Goal: Check status: Check status

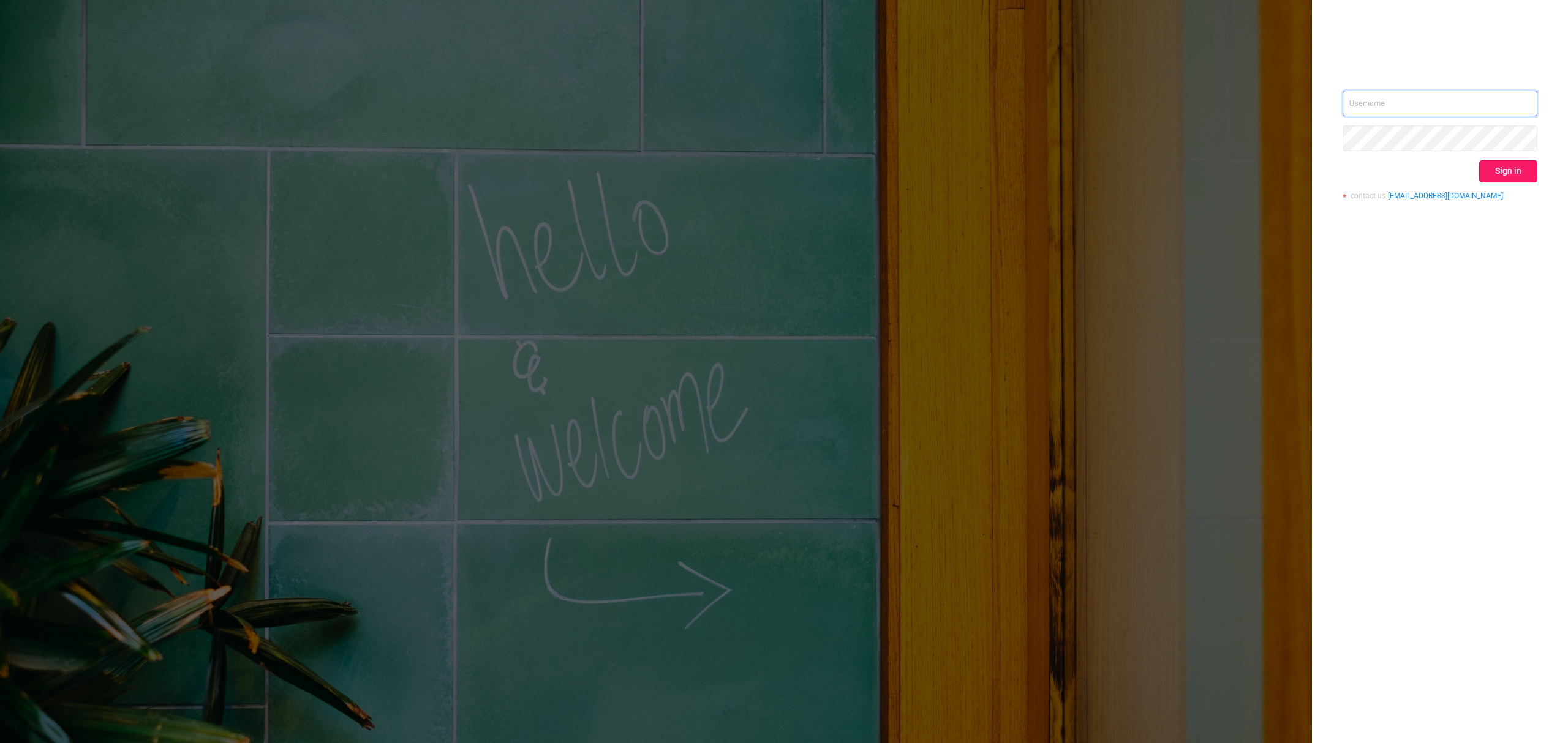
type input "[EMAIL_ADDRESS][DOMAIN_NAME]"
click at [1495, 177] on button "Sign in" at bounding box center [1508, 171] width 58 height 22
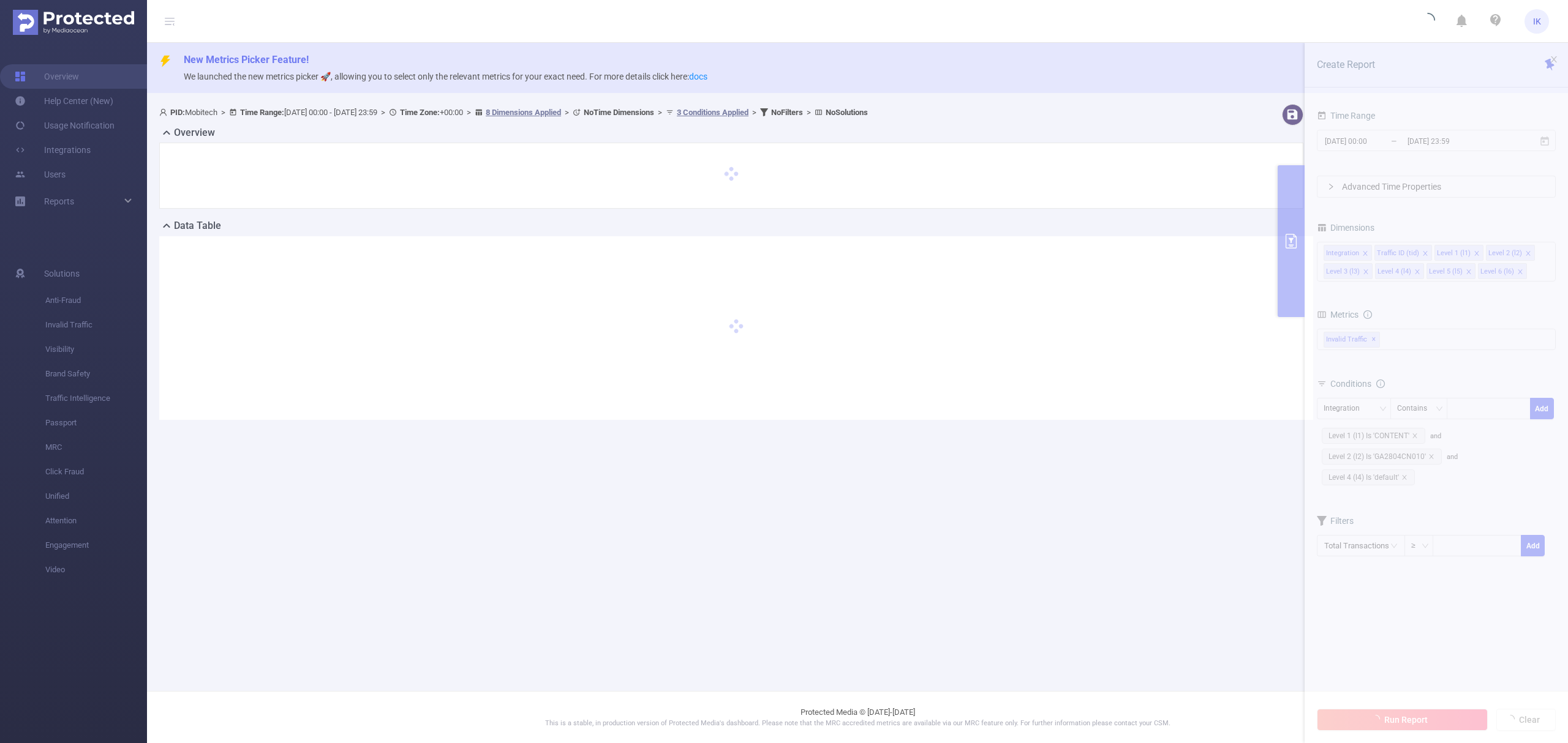
click at [1551, 140] on section "PID: Mobitech > Time Range: [DATE] 00:00 - [DATE] 23:59 > Time Zone: +00:00 > 8…" at bounding box center [857, 272] width 1421 height 346
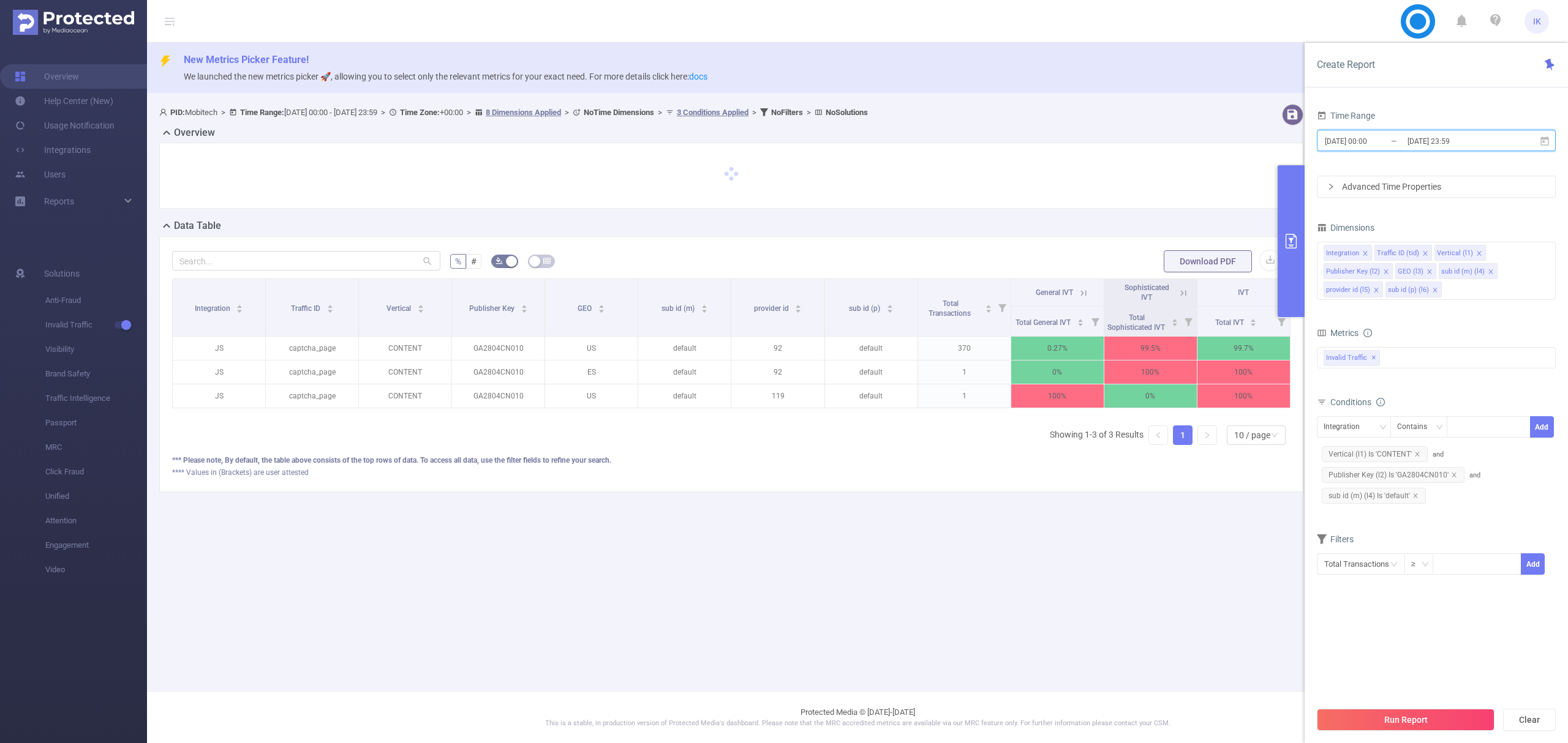
click at [1546, 140] on icon at bounding box center [1545, 141] width 11 height 11
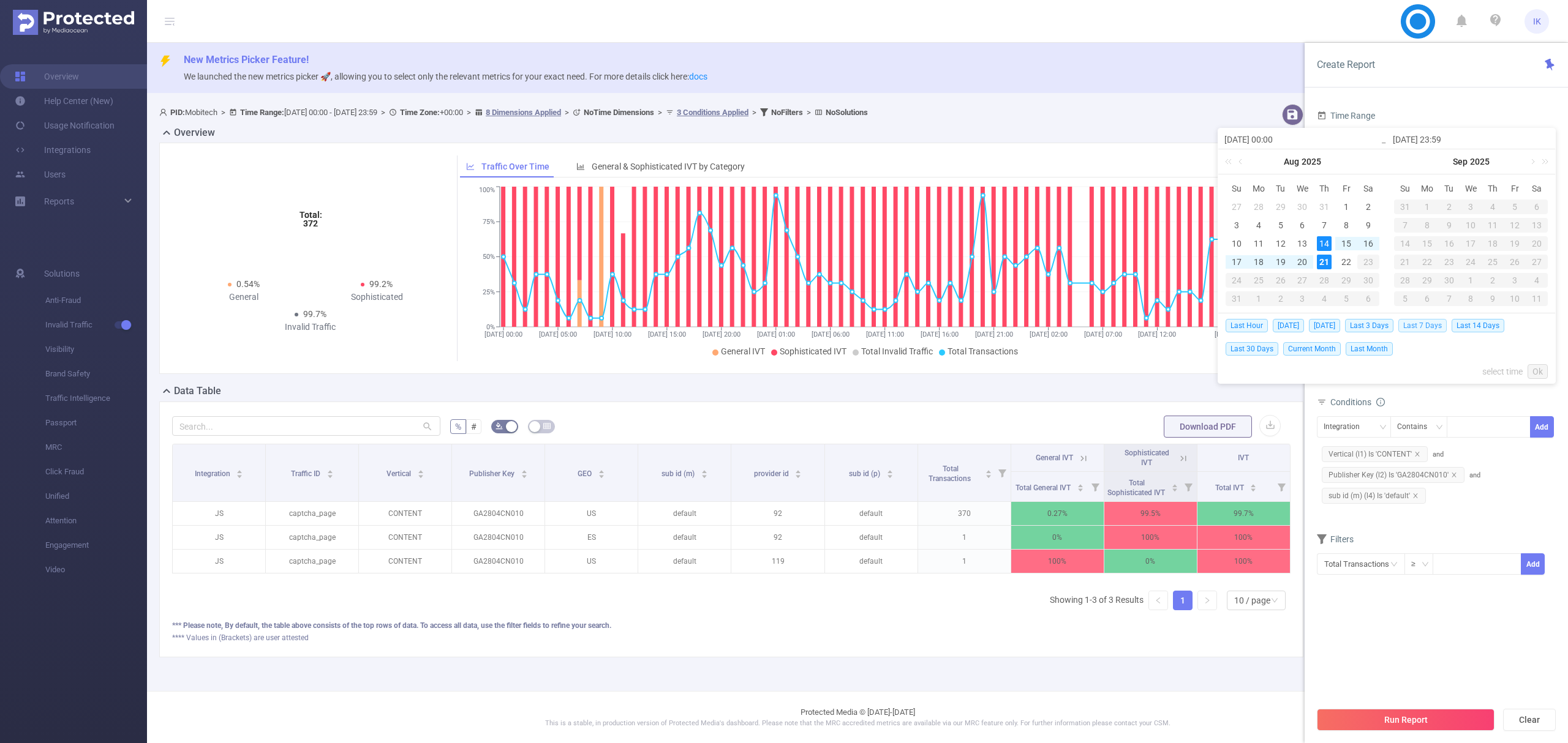
click at [1433, 324] on span "Last 7 Days" at bounding box center [1422, 326] width 48 height 14
type input "[DATE] 00:00"
type input "[DATE] 23:59"
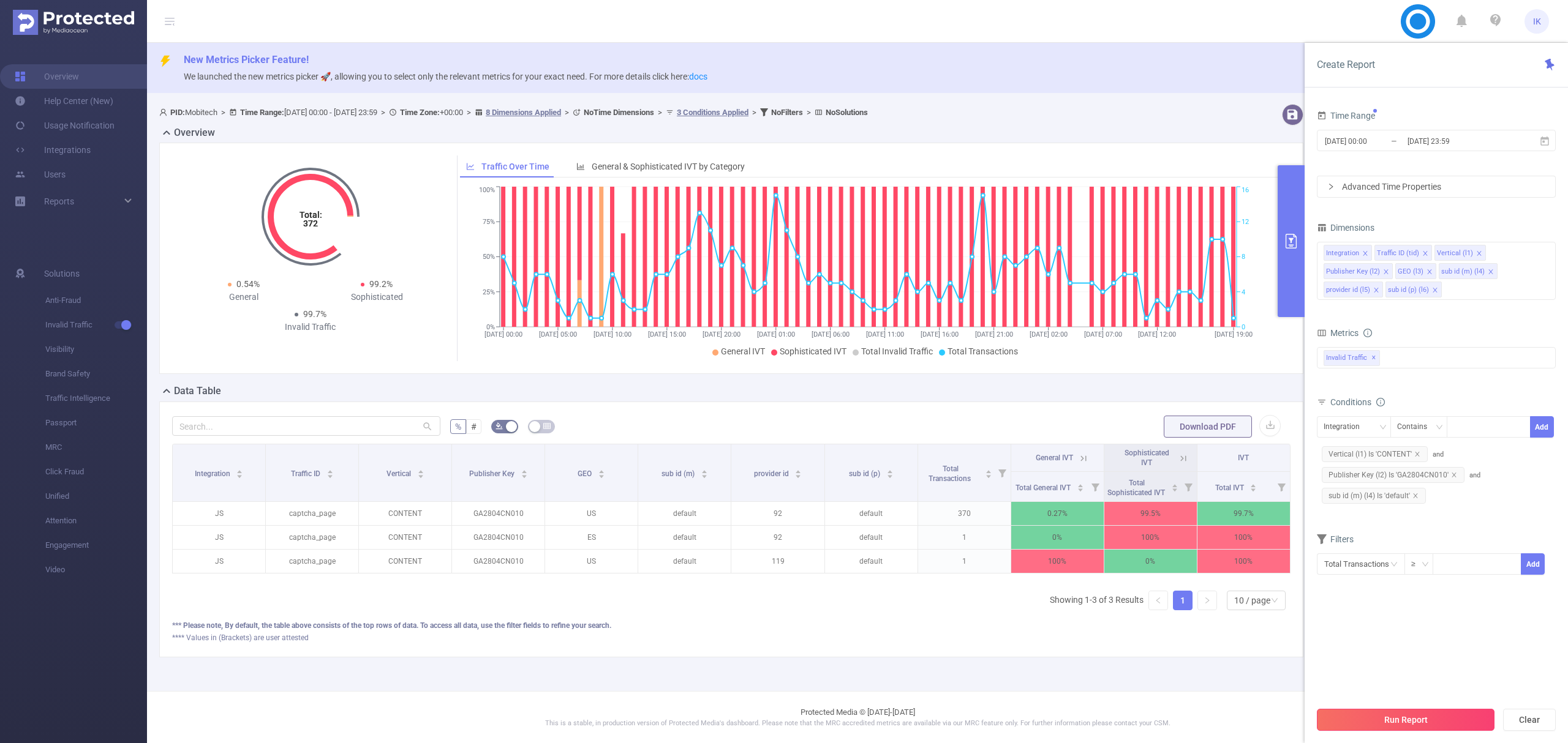
click at [1396, 719] on button "Run Report" at bounding box center [1406, 720] width 178 height 22
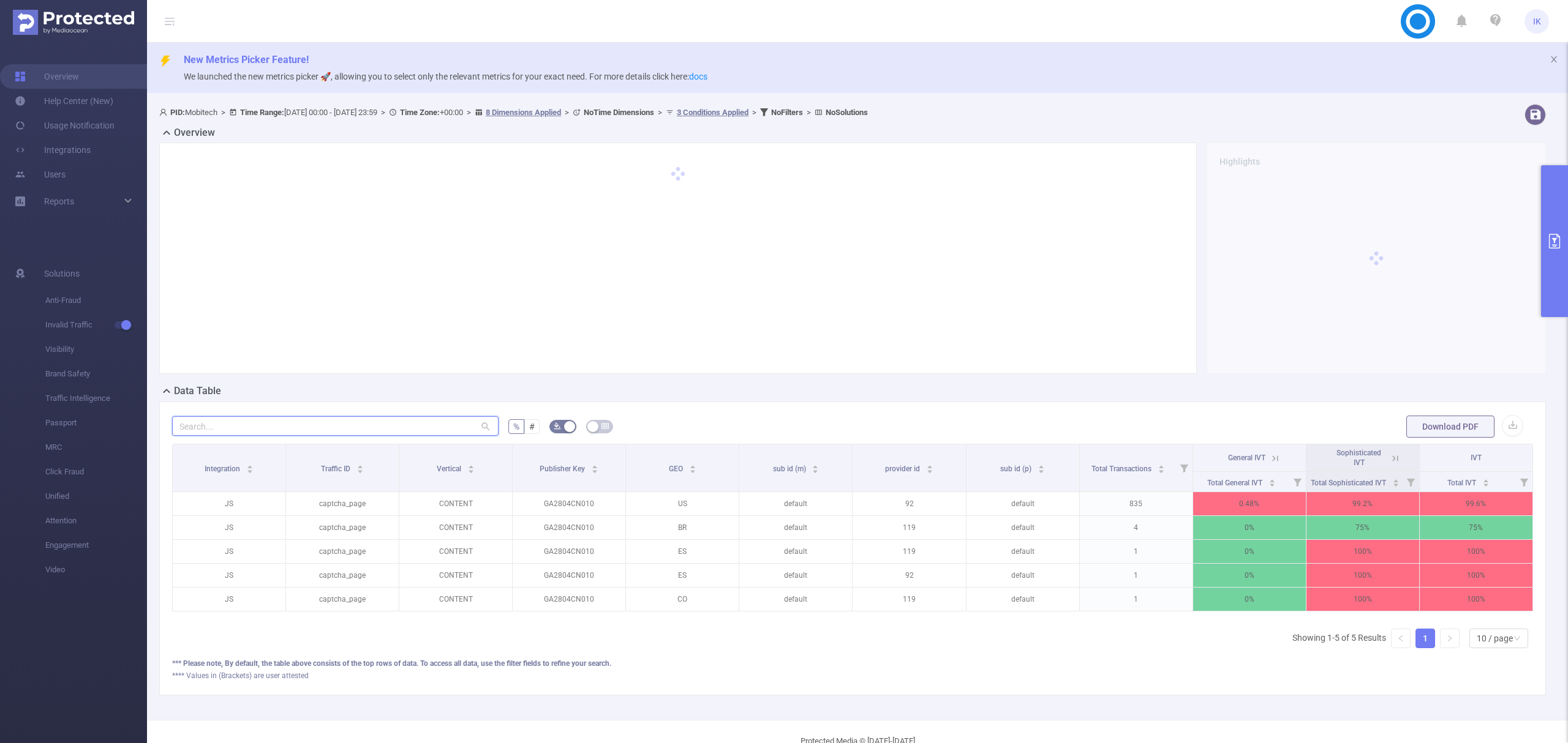
click at [227, 424] on input "text" at bounding box center [335, 426] width 326 height 19
paste input "jm1307nt009"
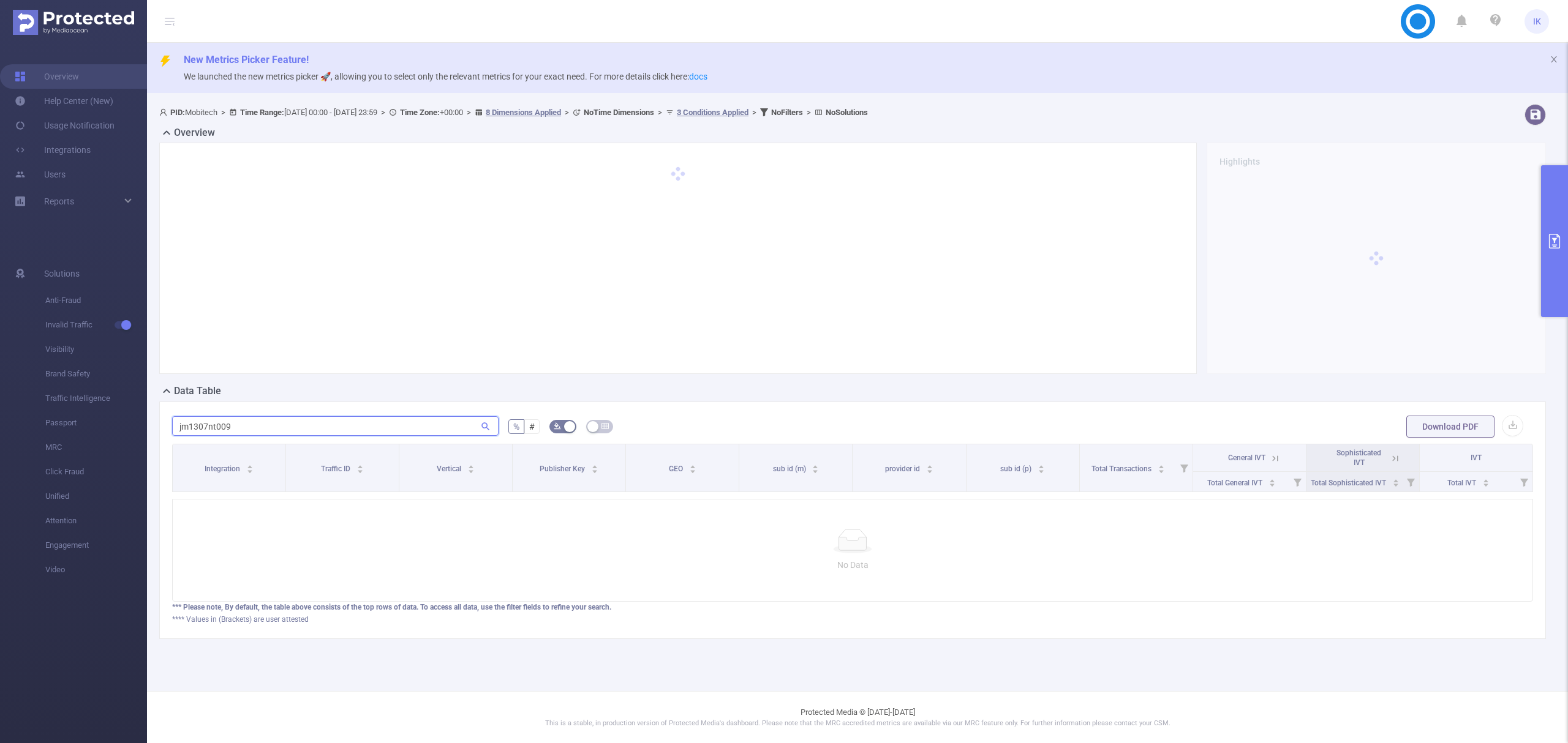
type input "jm1307nt009"
click at [1547, 251] on button "primary" at bounding box center [1554, 241] width 27 height 152
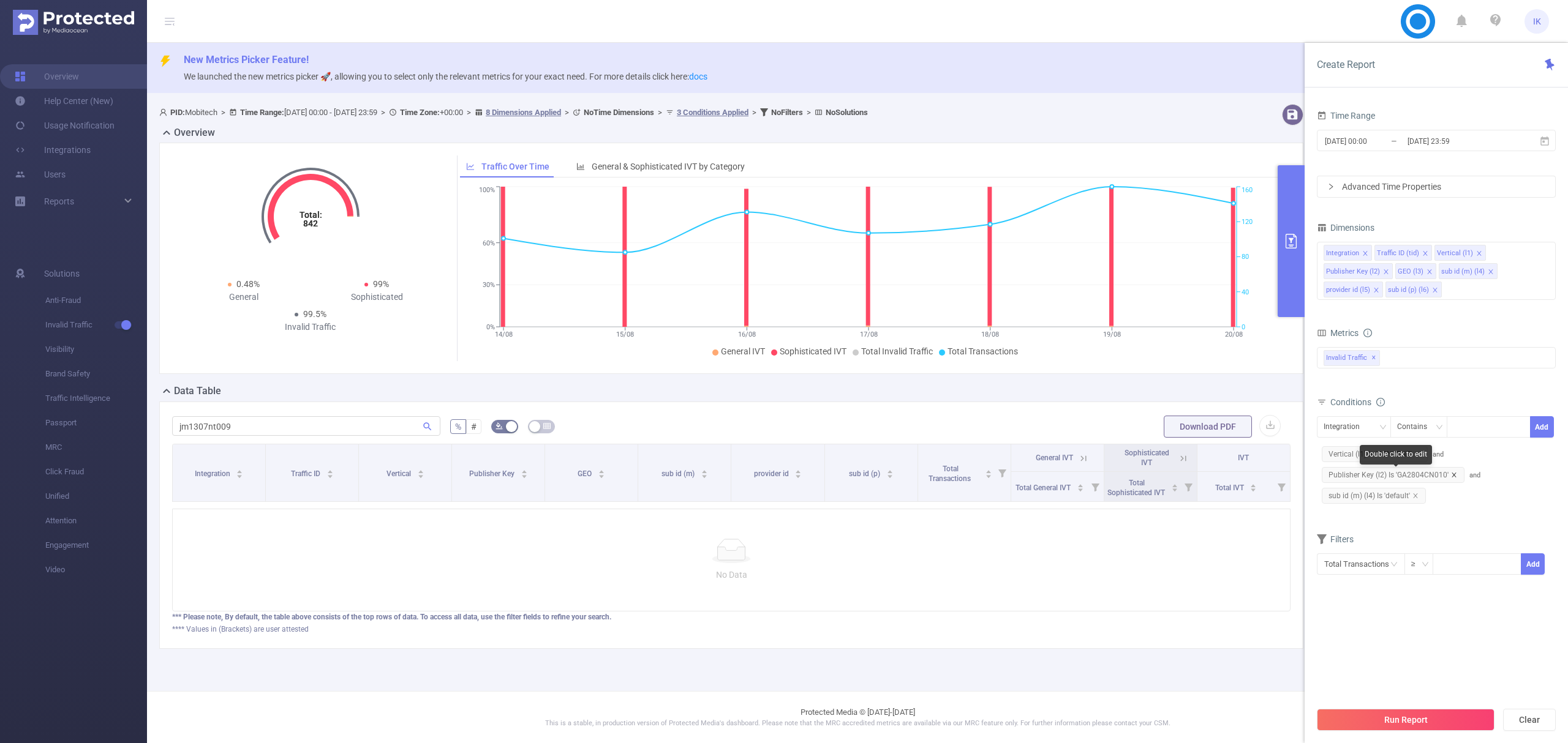
click at [1455, 478] on icon "icon: close" at bounding box center [1454, 475] width 6 height 6
click at [1419, 724] on button "Run Report" at bounding box center [1406, 720] width 178 height 22
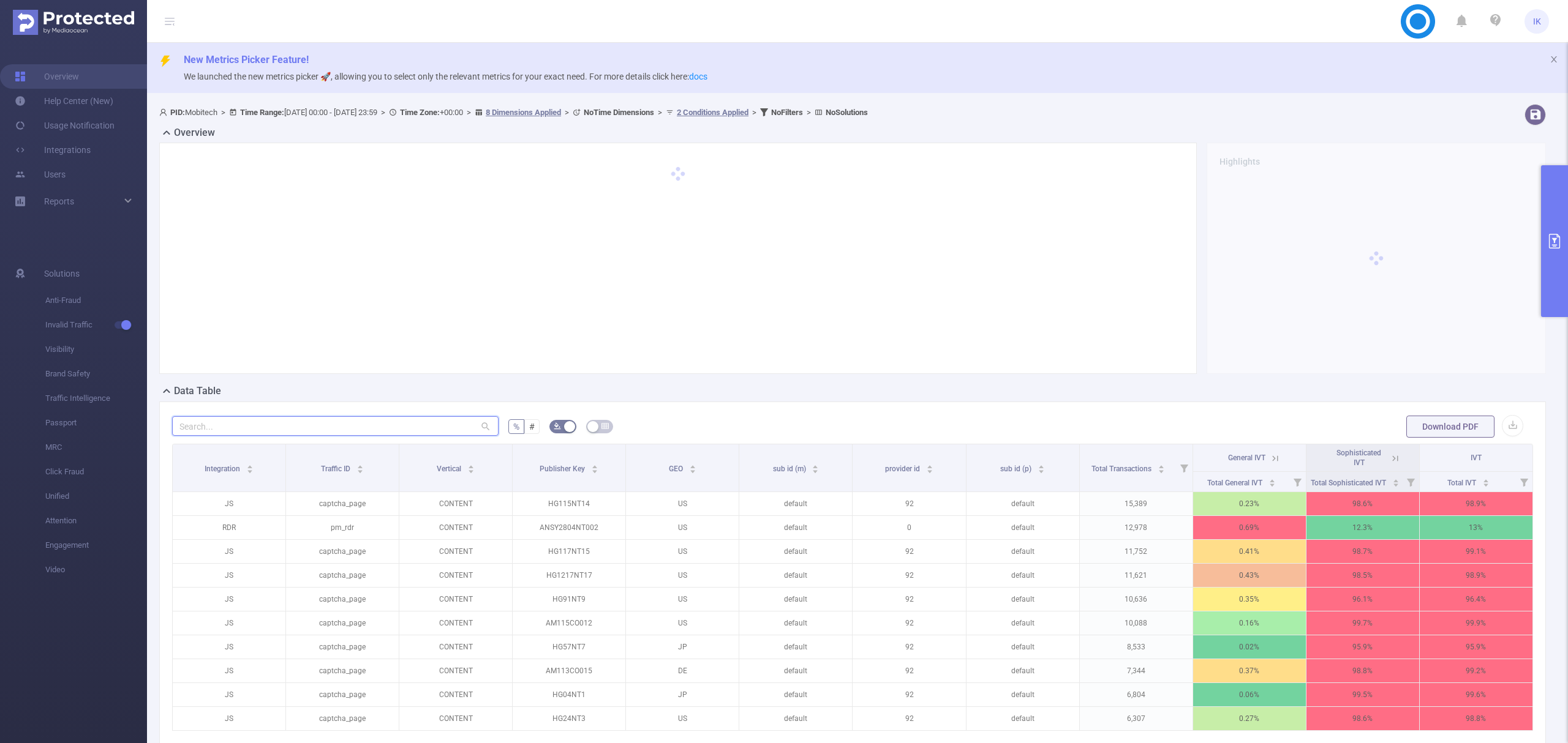
click at [254, 417] on input "text" at bounding box center [335, 426] width 326 height 19
paste input "jm1307nt009"
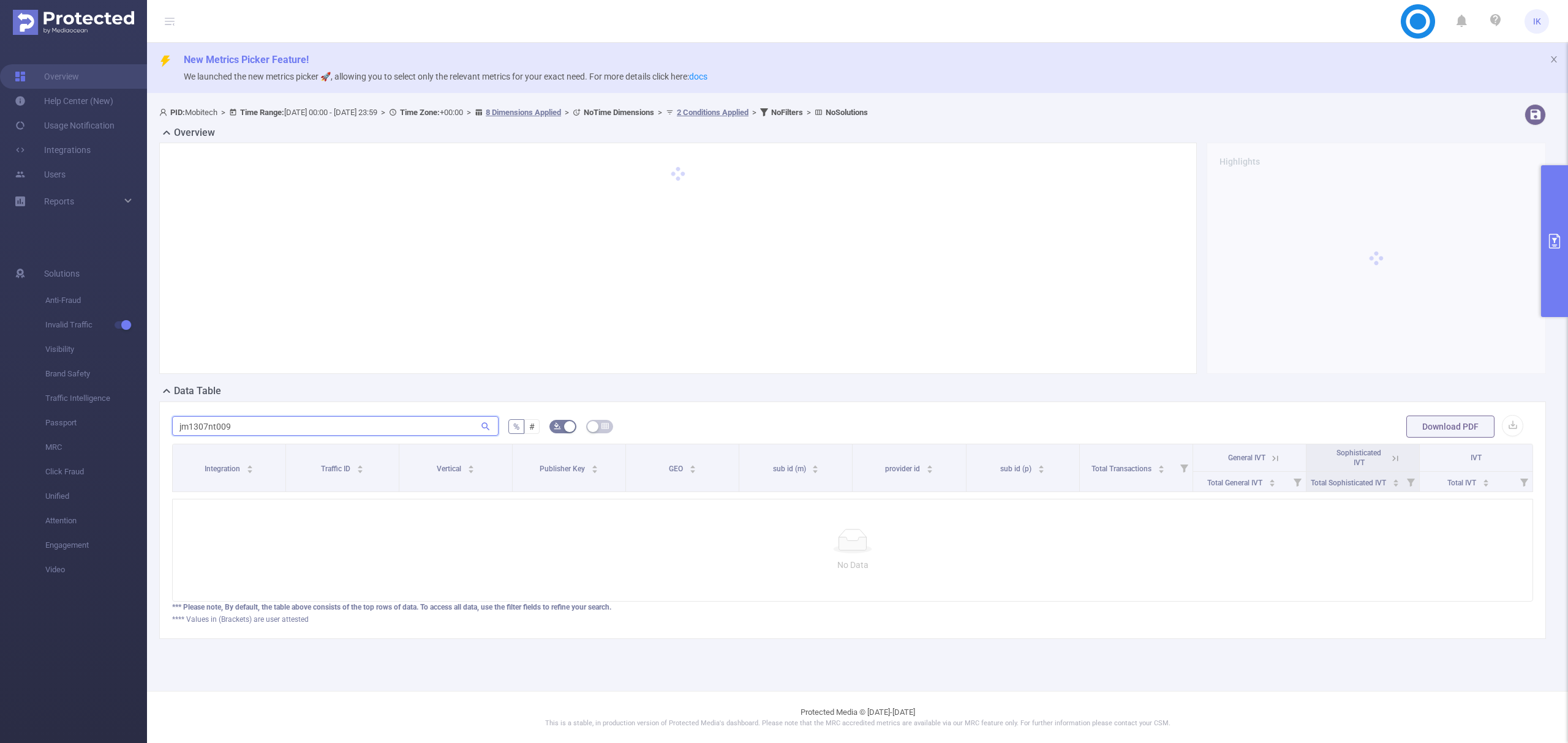
type input "jm1307nt009"
click at [1558, 222] on button "primary" at bounding box center [1554, 241] width 27 height 152
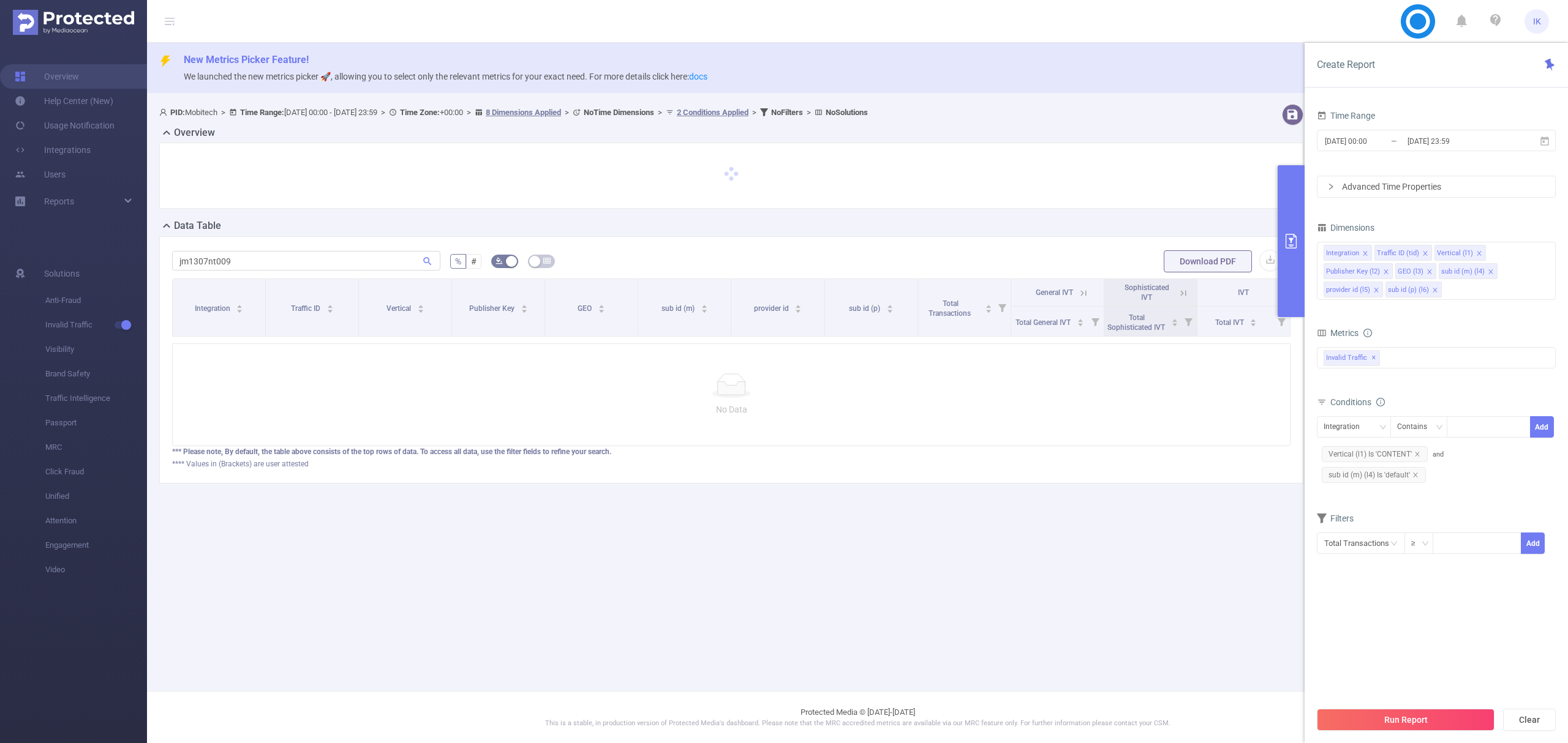
click at [1443, 469] on div "Integration Contains Add Vertical (l1) Is 'CONTENT' and sub id (m) (l4) Is 'def…" at bounding box center [1436, 451] width 239 height 69
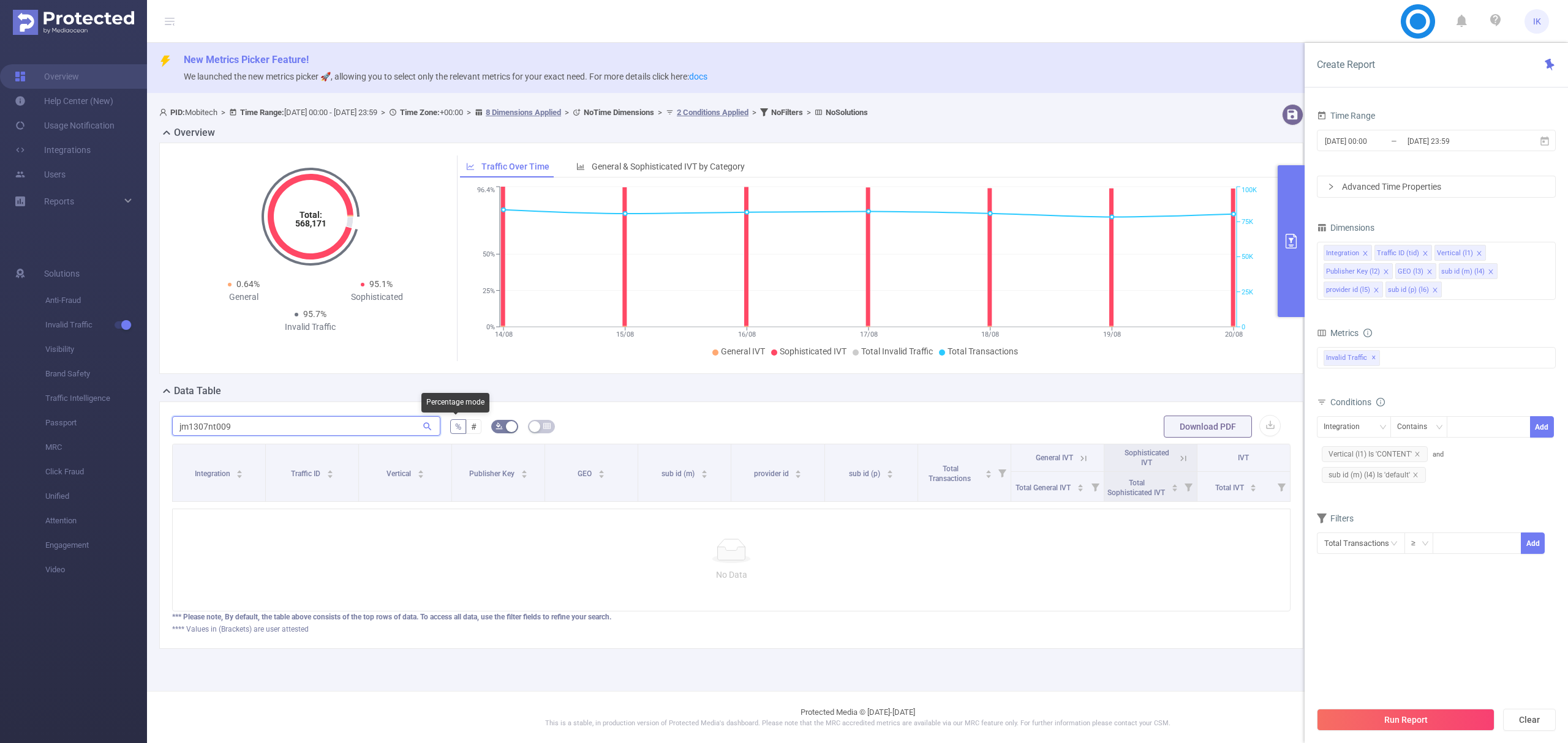
click at [356, 418] on input "jm1307nt009" at bounding box center [306, 426] width 268 height 19
click at [1547, 142] on icon at bounding box center [1545, 141] width 11 height 11
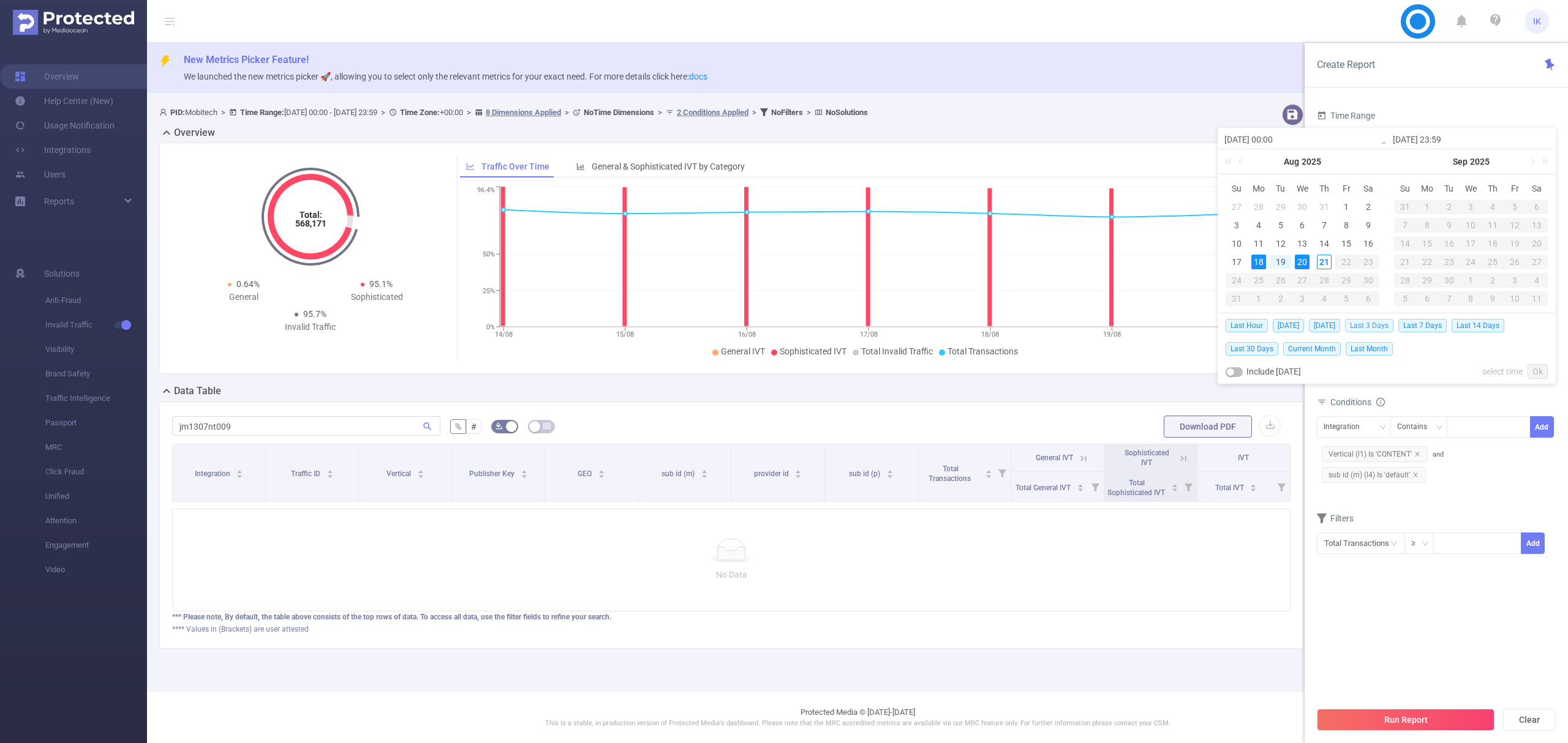
click at [1380, 324] on span "Last 3 Days" at bounding box center [1369, 326] width 48 height 14
type input "[DATE] 00:00"
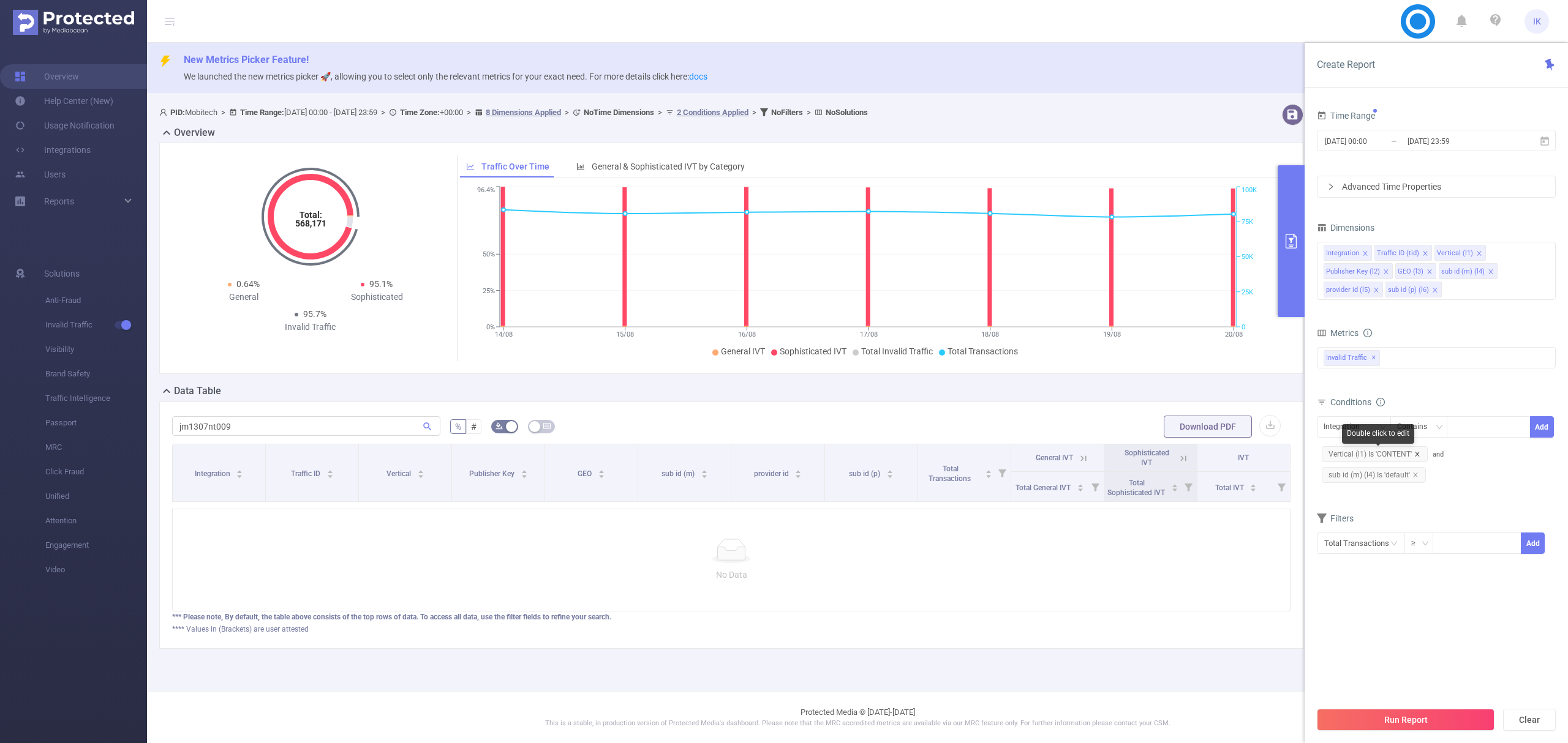
click at [1417, 457] on icon "icon: close" at bounding box center [1418, 454] width 6 height 6
click at [1415, 457] on icon "icon: close" at bounding box center [1416, 454] width 6 height 6
click at [1434, 727] on button "Run Report" at bounding box center [1406, 720] width 178 height 22
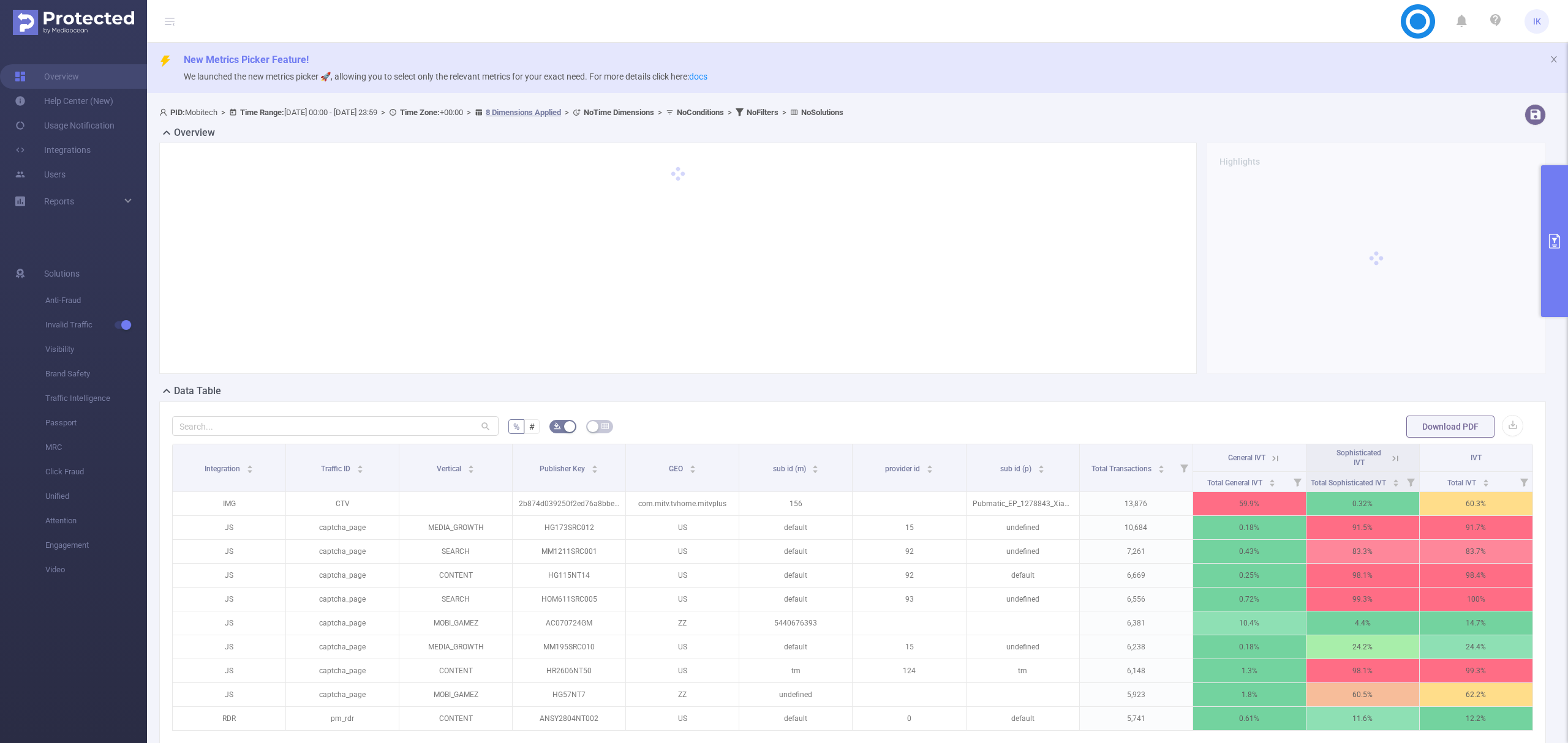
click at [1549, 240] on icon "primary" at bounding box center [1554, 241] width 14 height 14
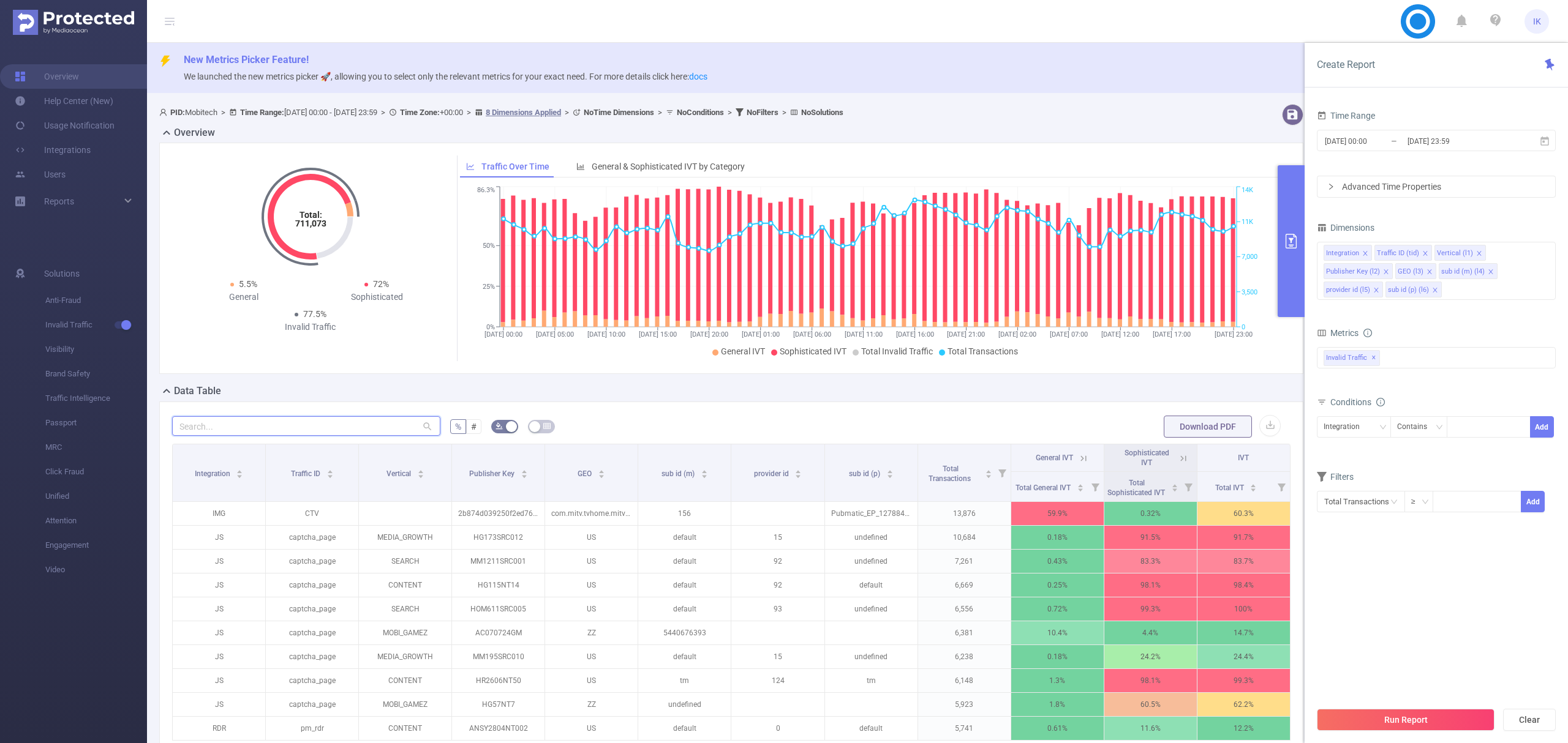
click at [319, 429] on input "text" at bounding box center [306, 426] width 268 height 19
paste input "jm1307nt009"
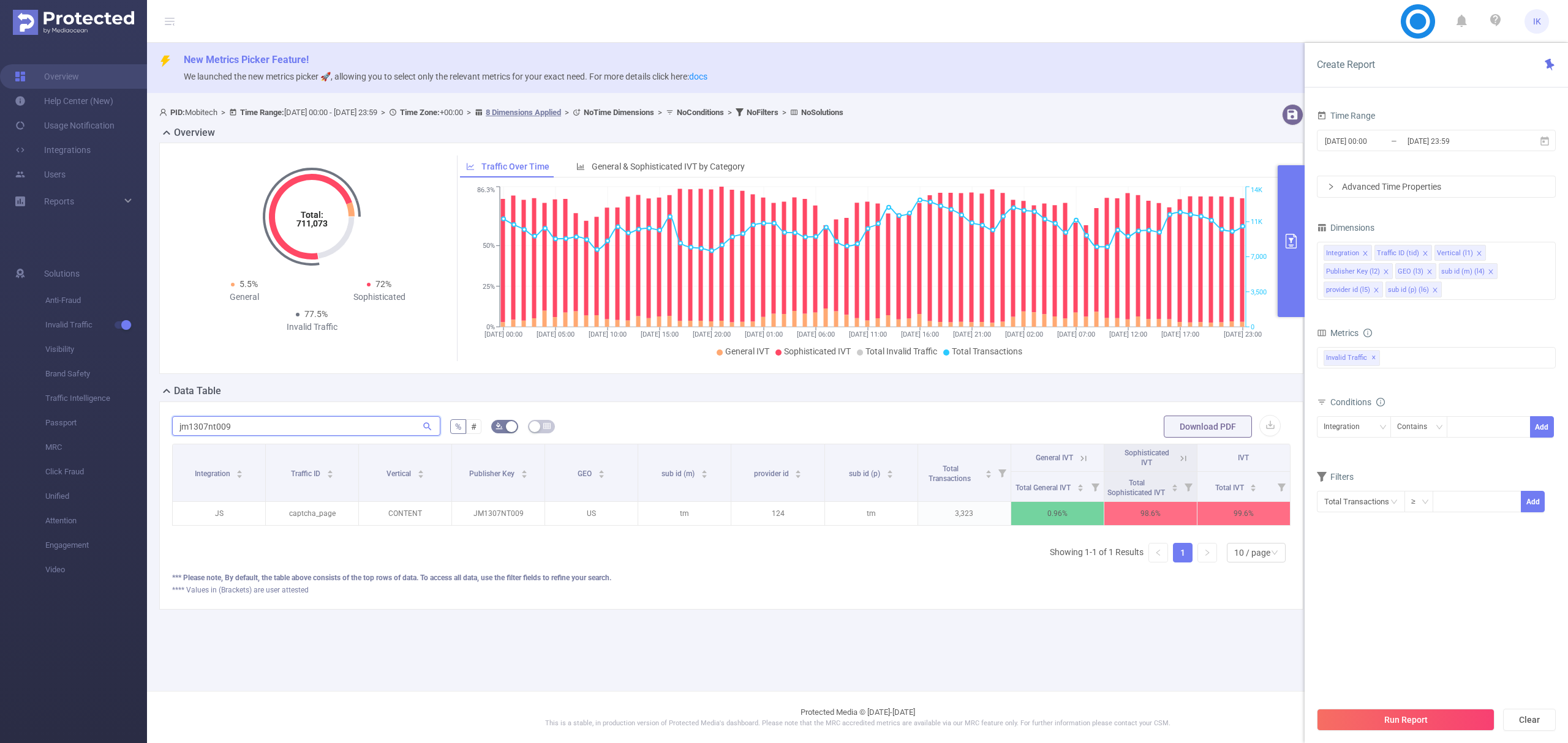
type input "jm1307nt009"
click at [1229, 685] on main "New Metrics Picker Feature! We launched the new metrics picker 🚀, allowing you …" at bounding box center [857, 346] width 1421 height 691
click at [1442, 724] on button "Run Report" at bounding box center [1406, 720] width 178 height 22
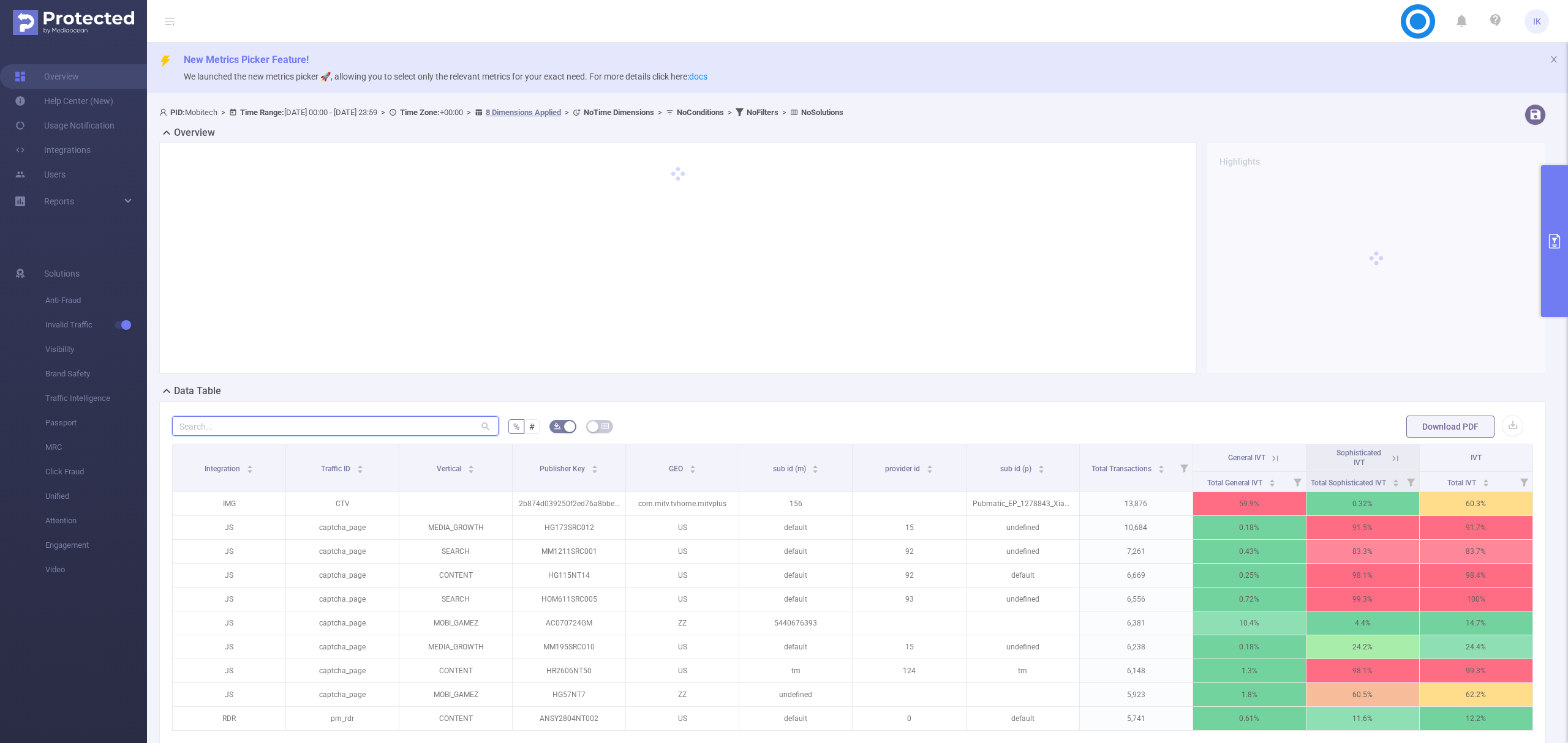
click at [246, 424] on input "text" at bounding box center [335, 426] width 326 height 19
paste input "jm1307nt009"
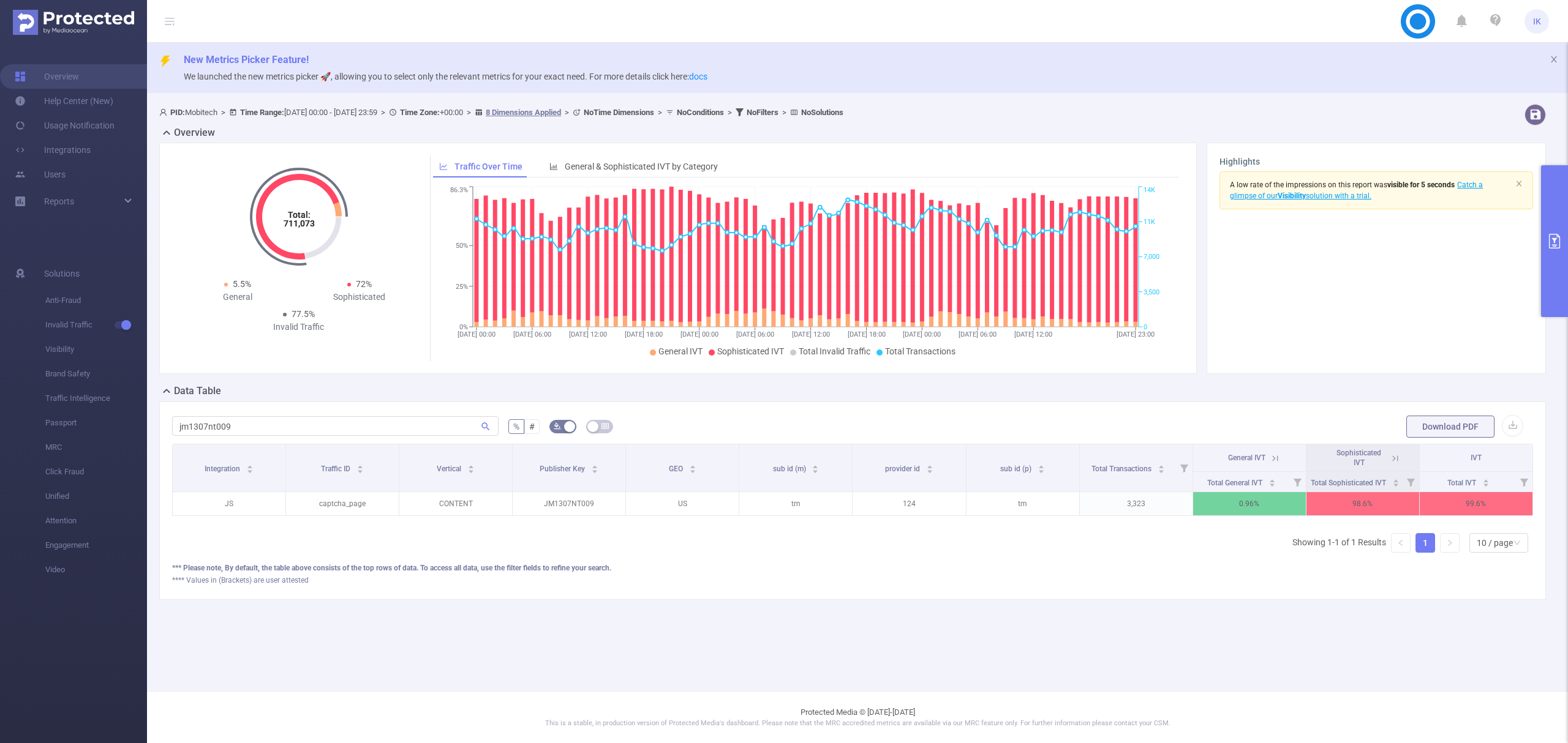
click at [1400, 456] on icon at bounding box center [1395, 459] width 11 height 11
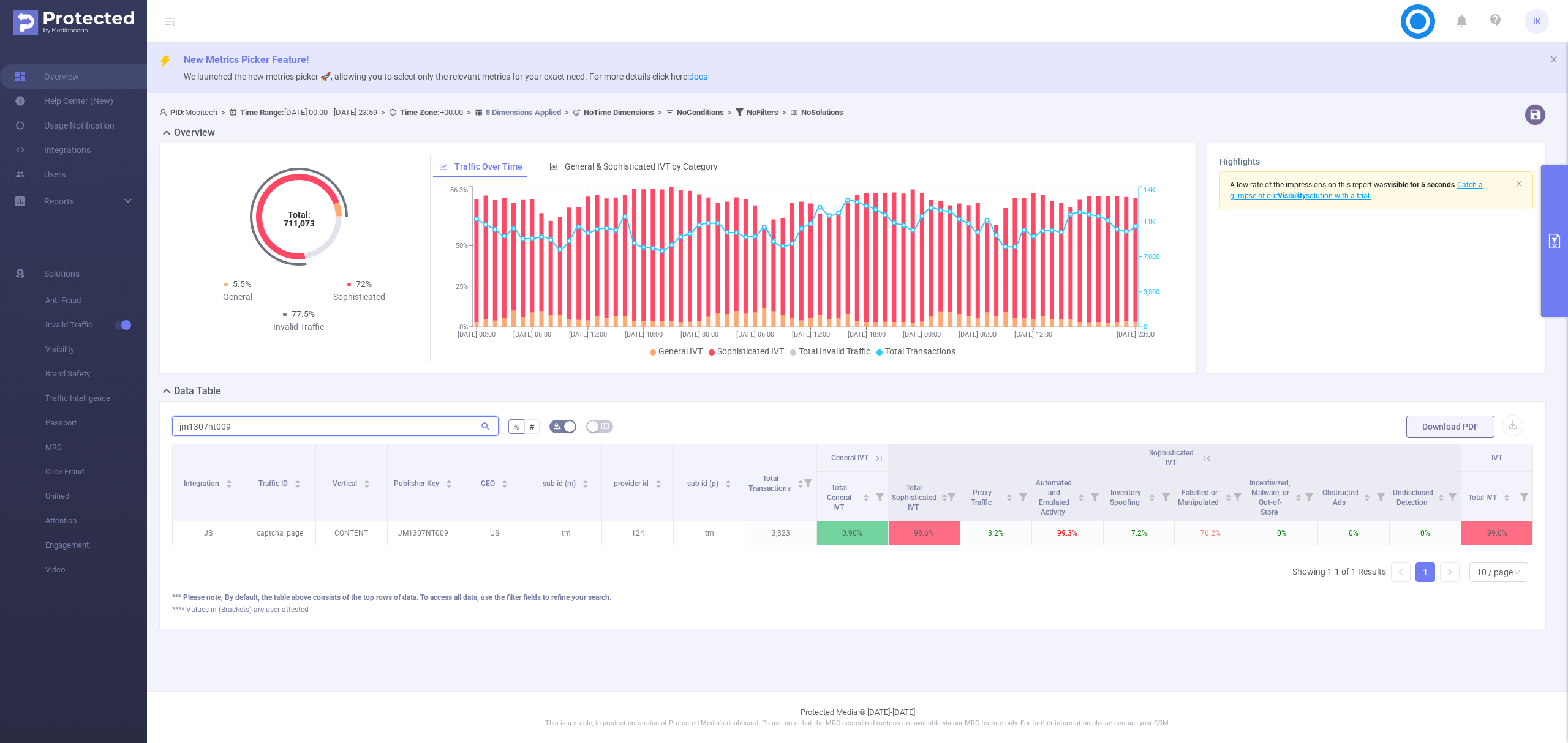
click at [213, 421] on input "jm1307nt009" at bounding box center [335, 426] width 326 height 19
paste input "sx1108nt04"
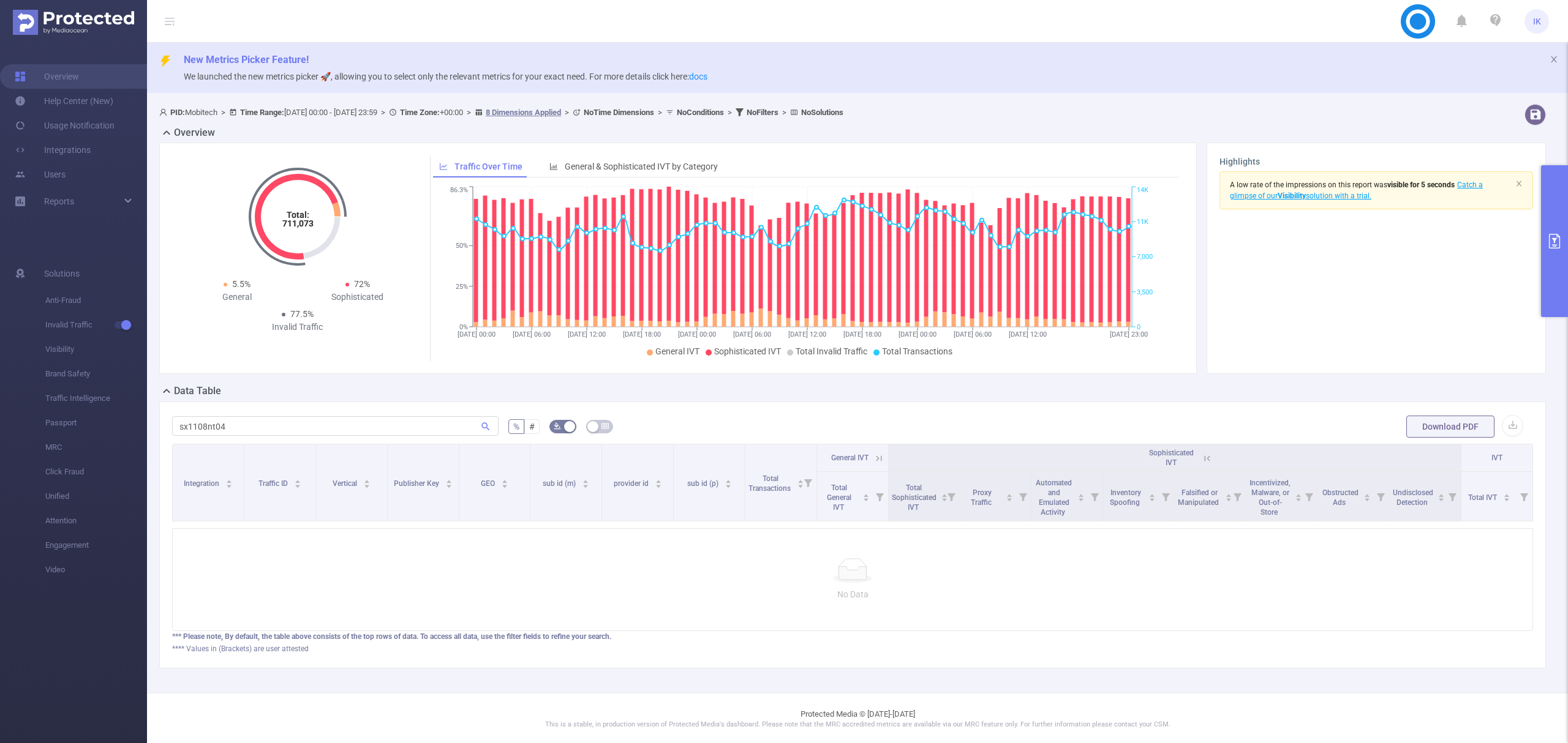
click at [1552, 250] on button "primary" at bounding box center [1554, 241] width 27 height 152
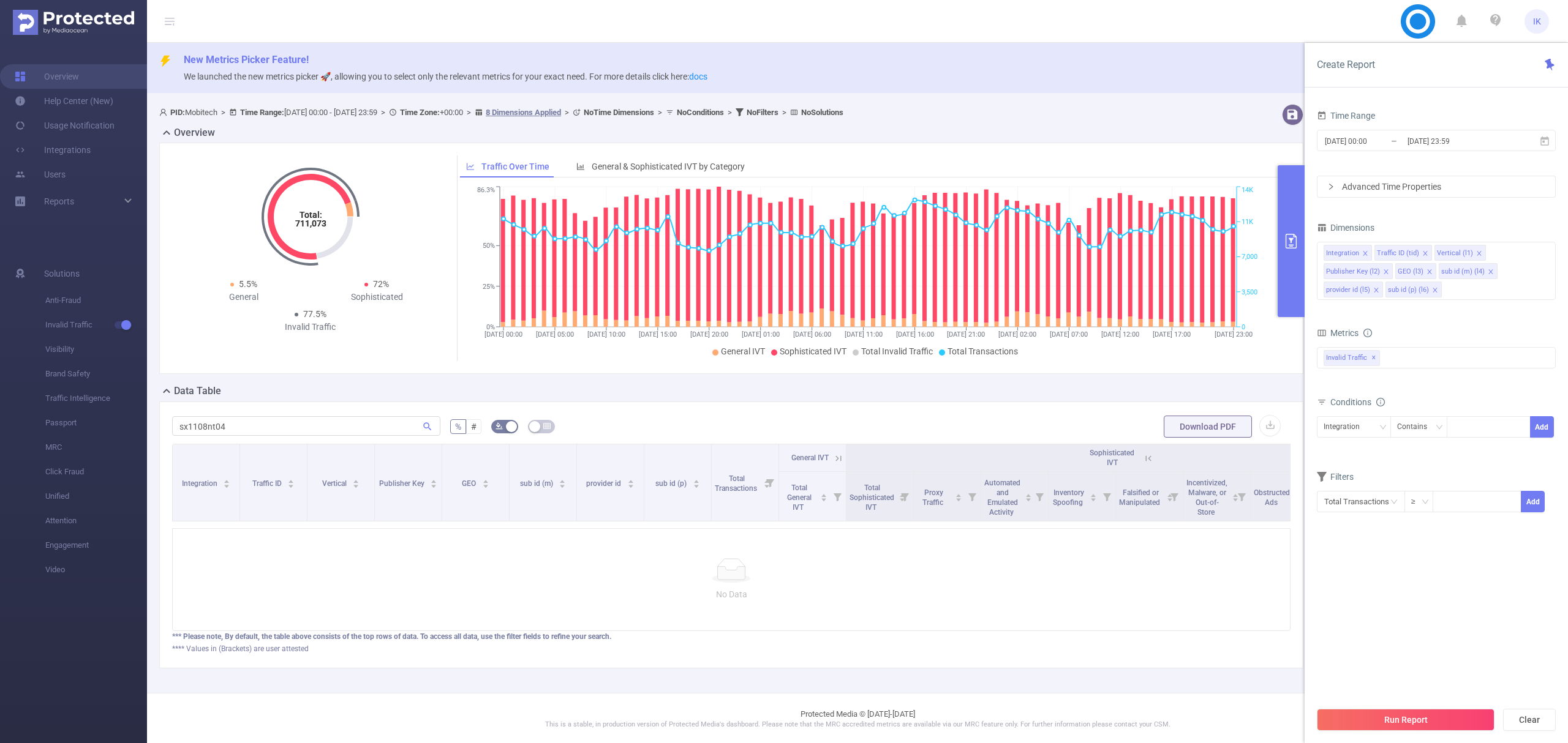
click at [240, 415] on div "sx1108nt04" at bounding box center [306, 426] width 268 height 24
click at [238, 421] on input "sx1108nt04" at bounding box center [306, 426] width 268 height 19
click at [182, 422] on input "sx1108nt04" at bounding box center [306, 426] width 268 height 19
type input "s"
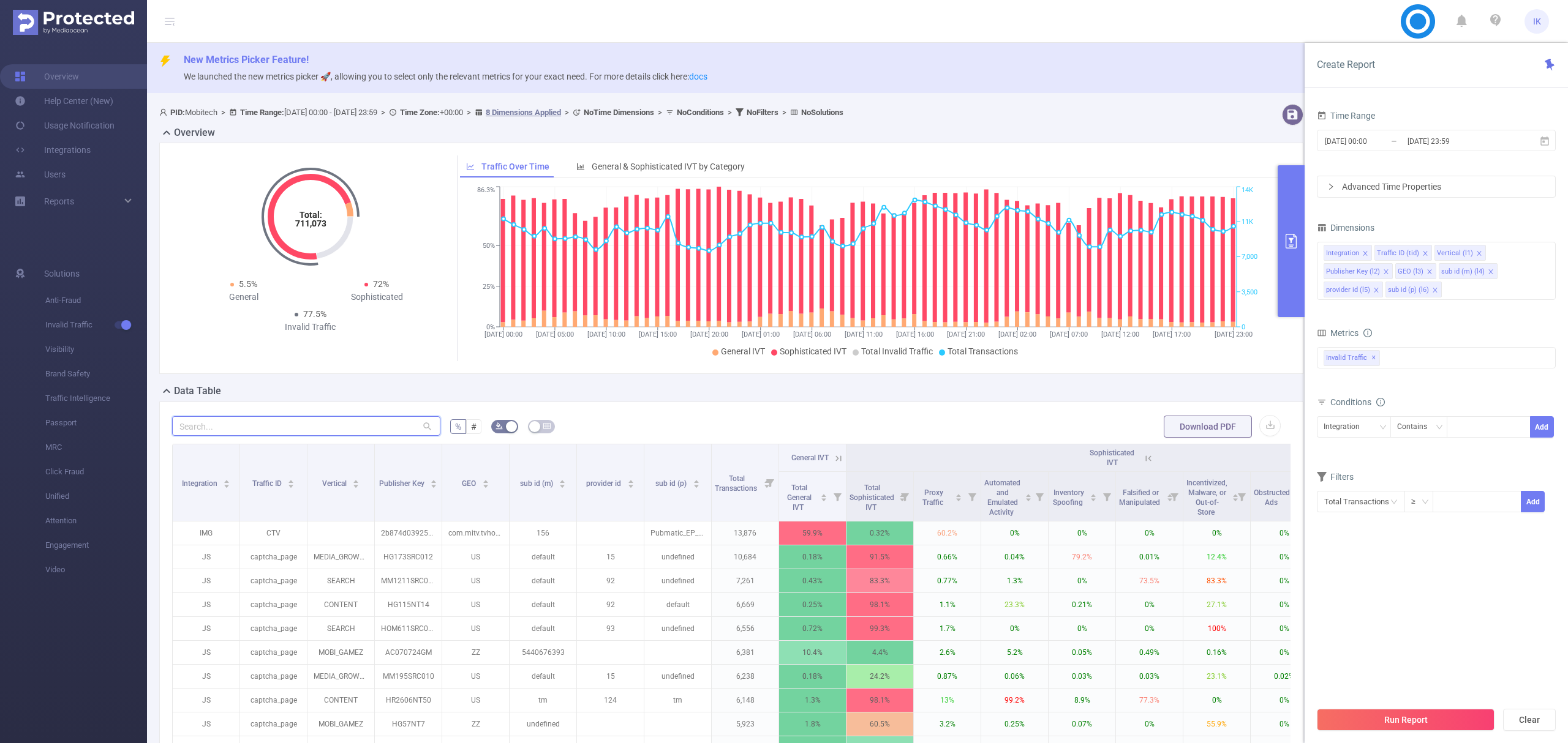
click at [195, 433] on input "text" at bounding box center [306, 426] width 268 height 19
paste input "hr2606nt50"
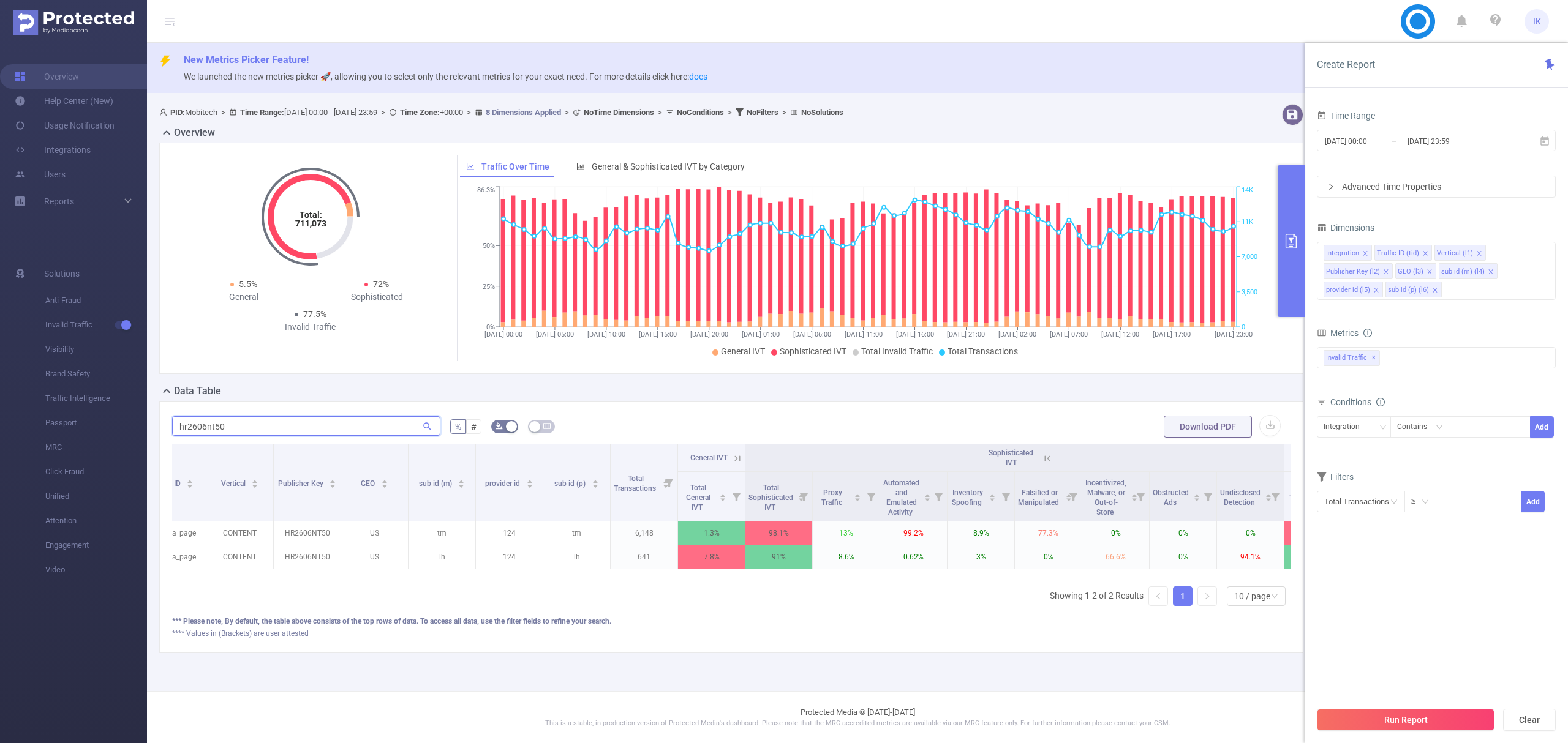
scroll to position [0, 177]
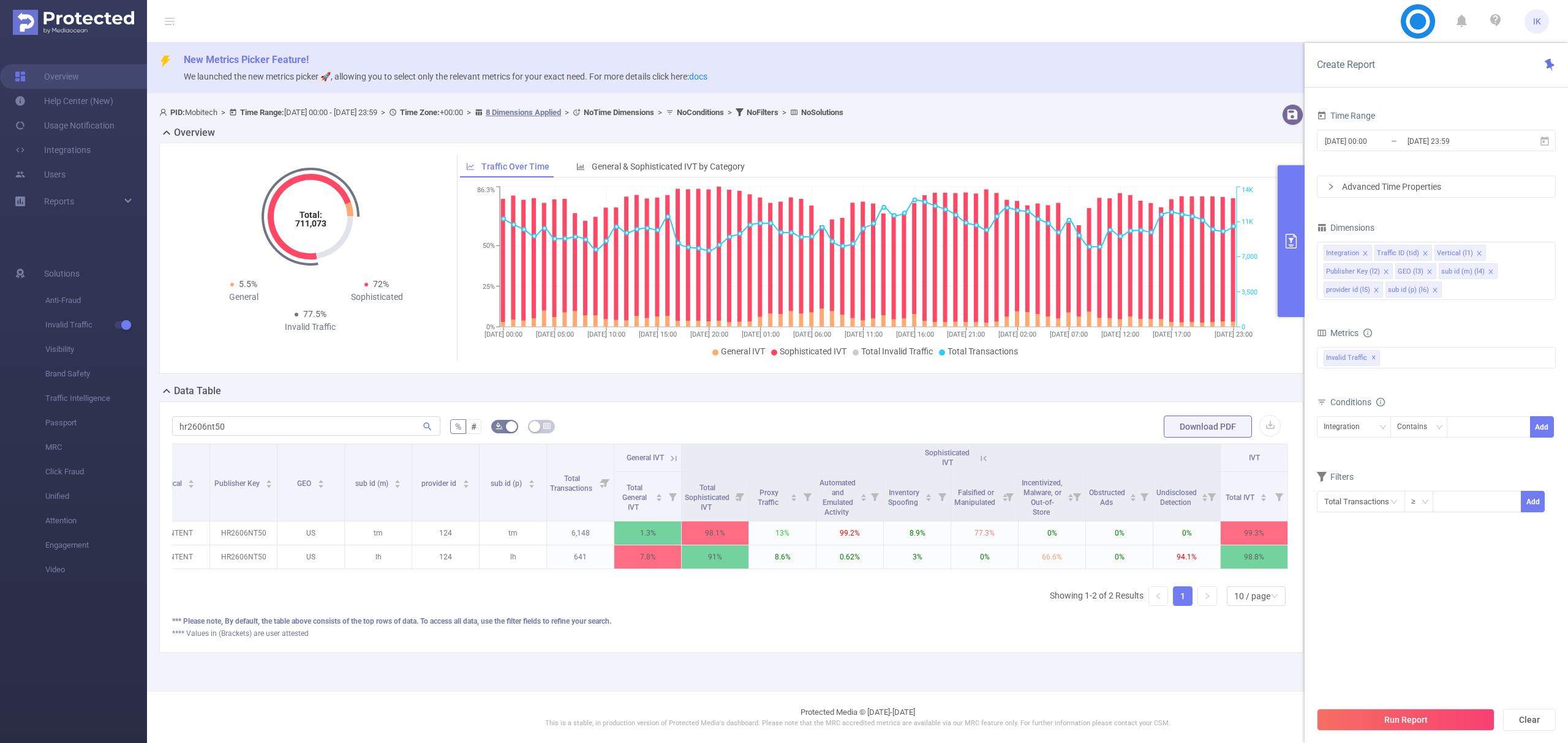
click at [978, 461] on icon at bounding box center [984, 459] width 11 height 11
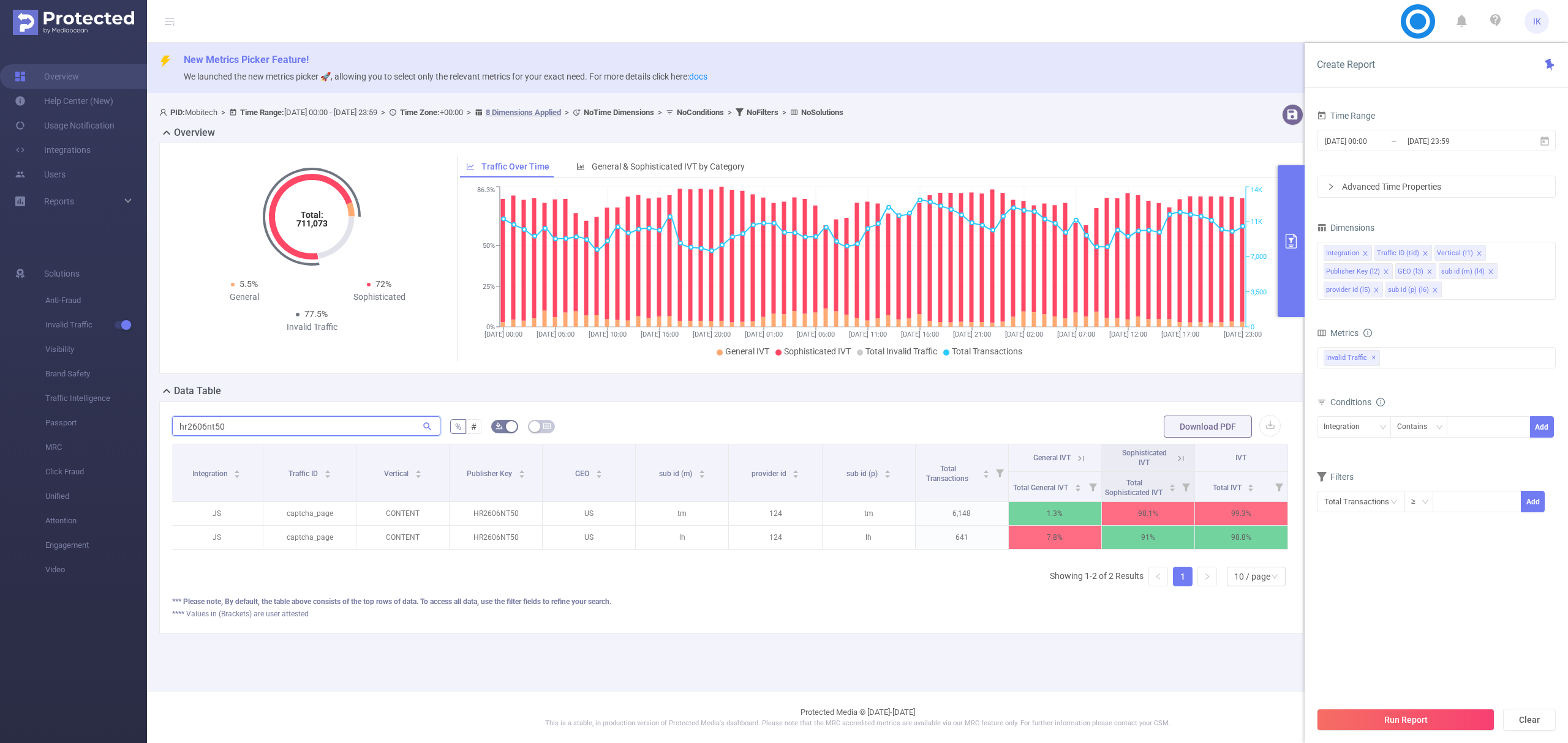
click at [215, 418] on input "hr2606nt50" at bounding box center [306, 426] width 268 height 19
click at [1181, 456] on icon at bounding box center [1181, 459] width 11 height 11
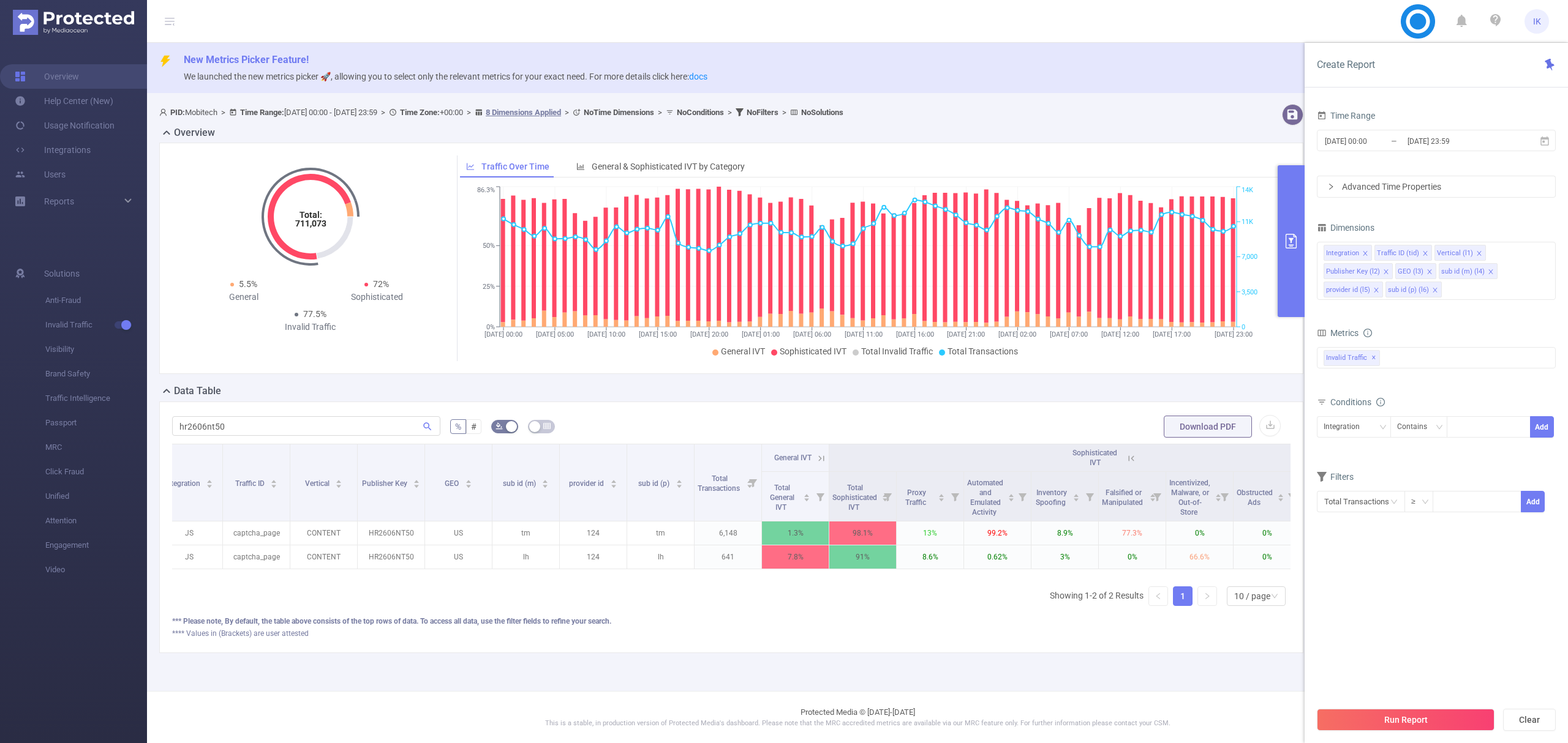
scroll to position [0, 0]
click at [1150, 454] on icon at bounding box center [1148, 459] width 11 height 11
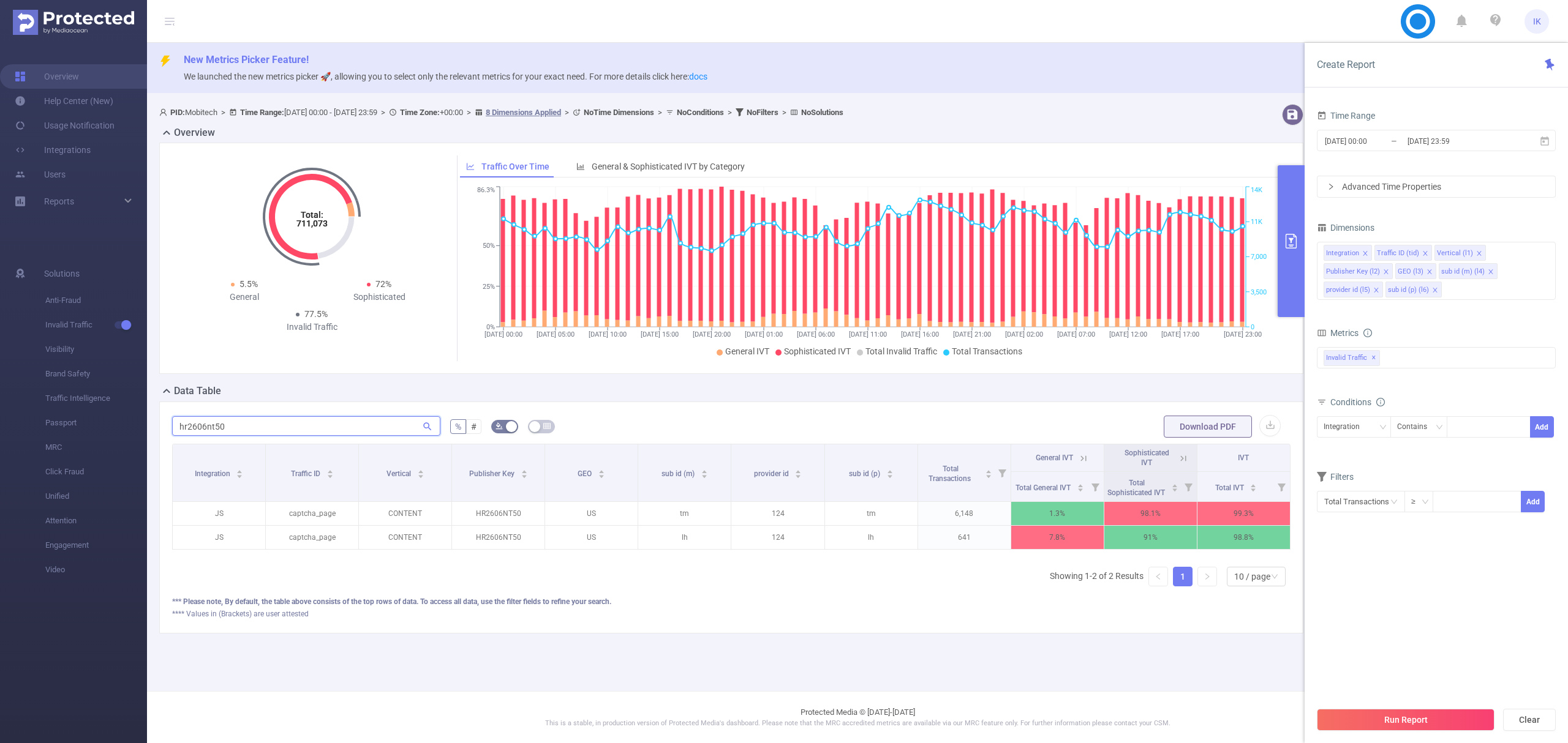
click at [209, 429] on input "hr2606nt50" at bounding box center [306, 426] width 268 height 19
paste input "jm1307nt009"
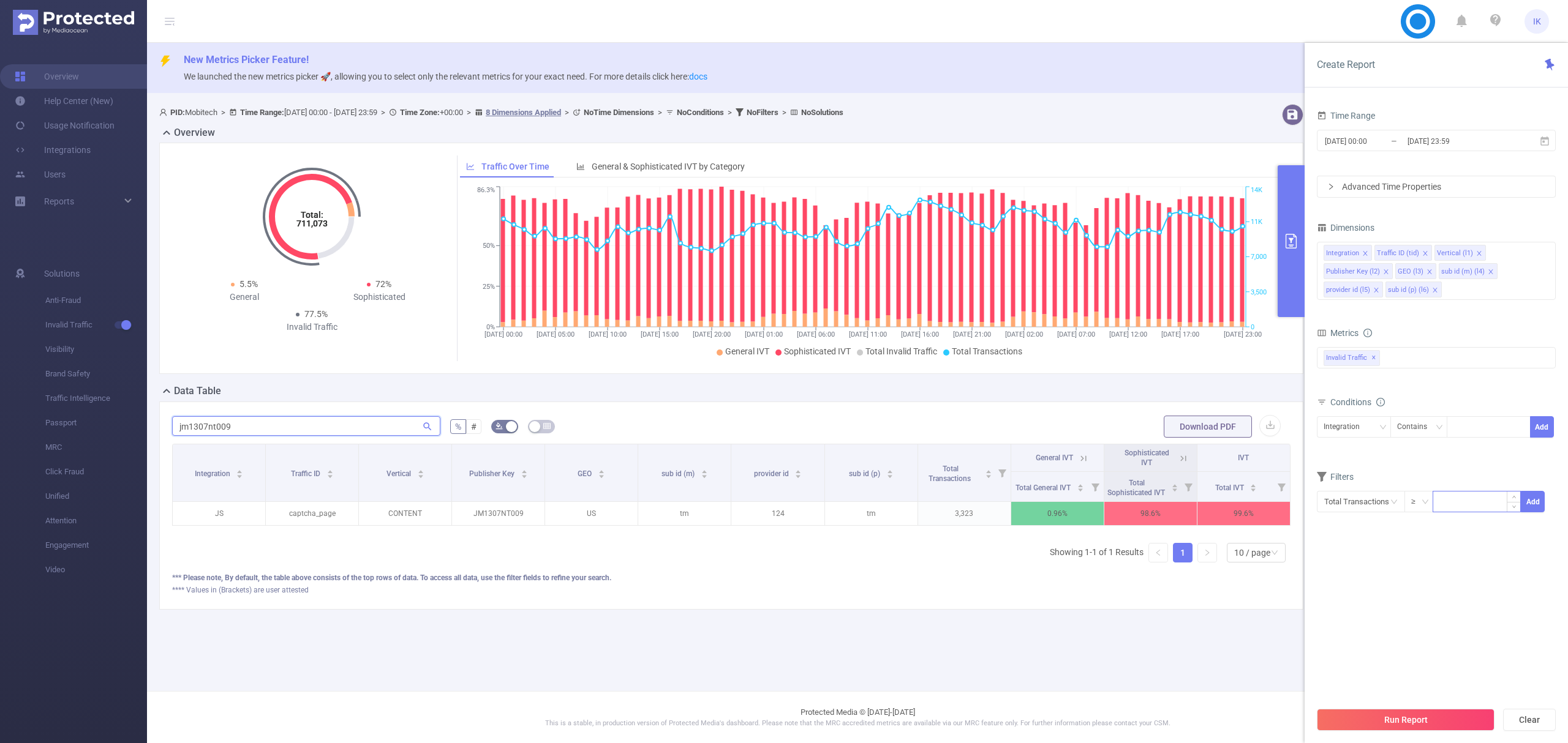
type input "jm1307nt009"
